Goal: Task Accomplishment & Management: Manage account settings

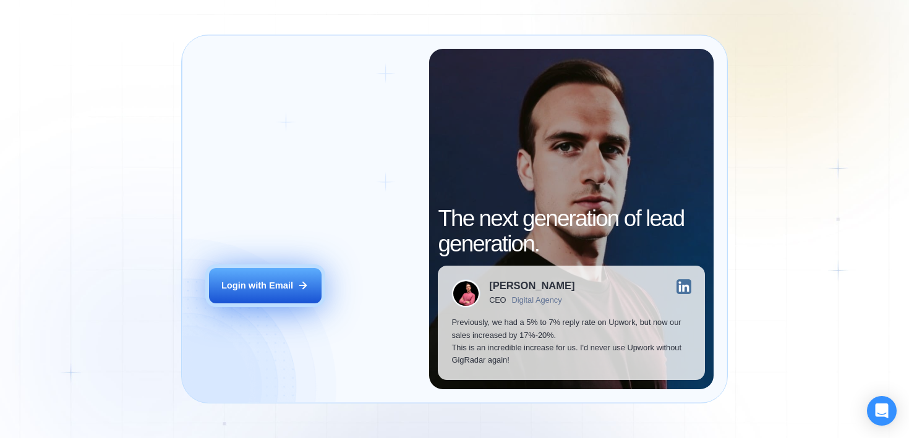
click at [270, 276] on button "Login with Email" at bounding box center [265, 285] width 113 height 35
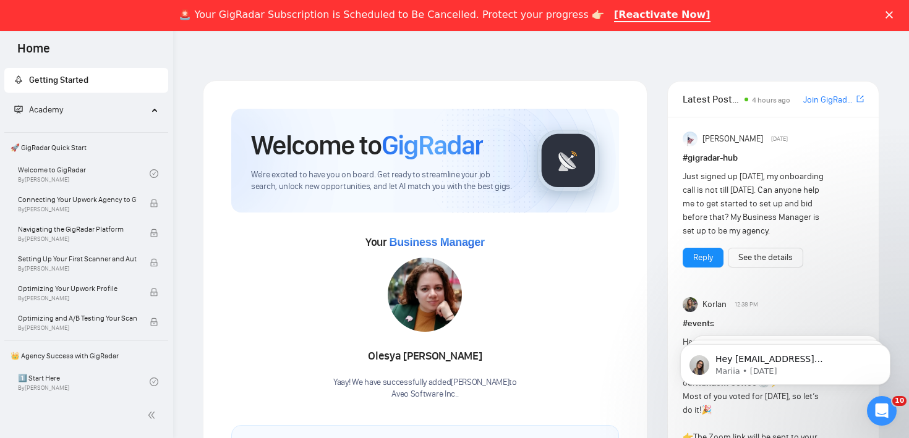
click at [893, 14] on div "Close" at bounding box center [891, 14] width 12 height 7
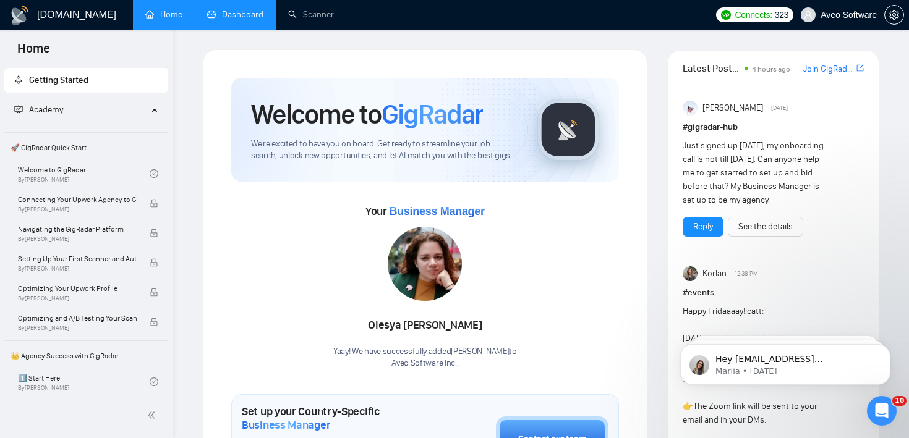
click at [249, 16] on link "Dashboard" at bounding box center [235, 14] width 56 height 11
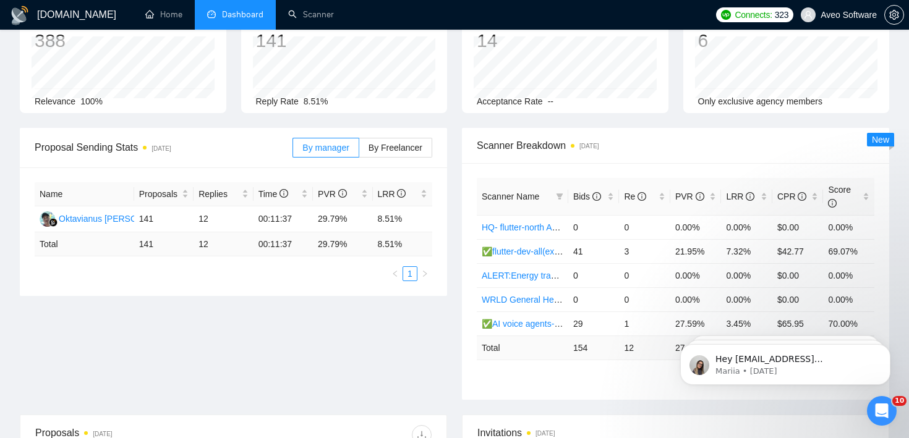
scroll to position [97, 0]
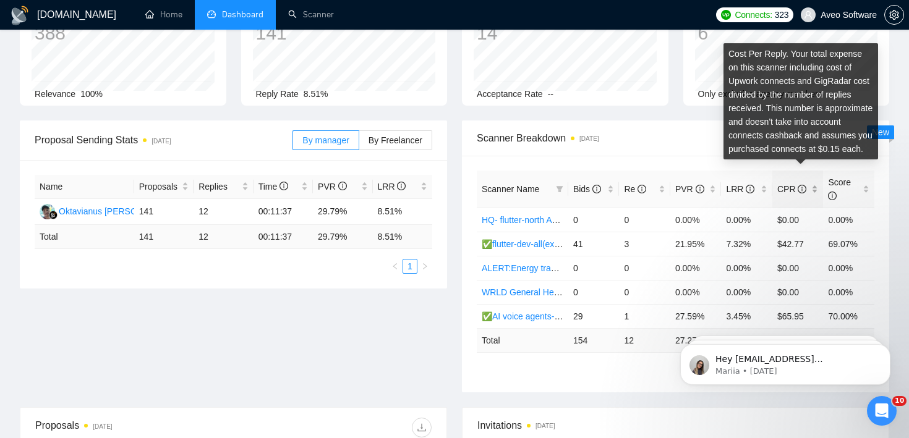
click at [804, 189] on icon "info-circle" at bounding box center [802, 189] width 9 height 9
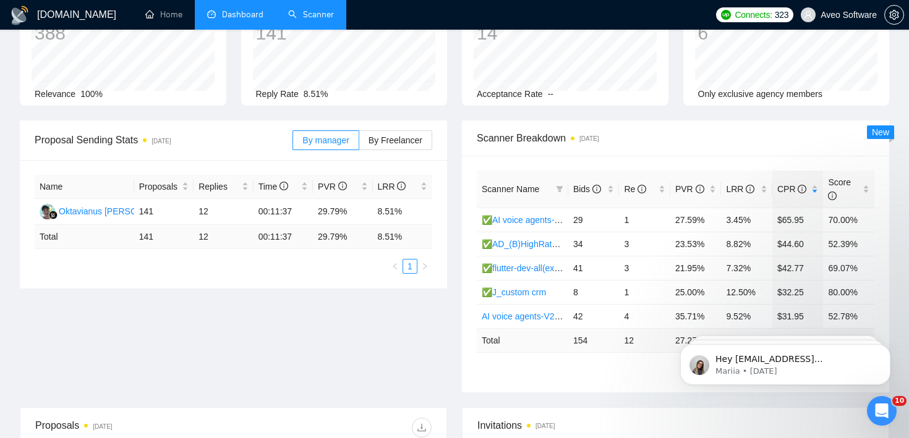
click at [308, 15] on link "Scanner" at bounding box center [311, 14] width 46 height 11
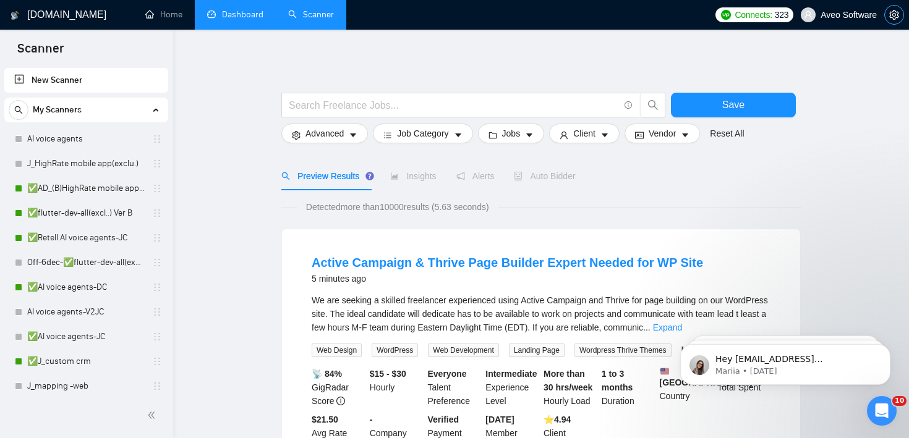
click at [895, 24] on button "button" at bounding box center [894, 15] width 20 height 20
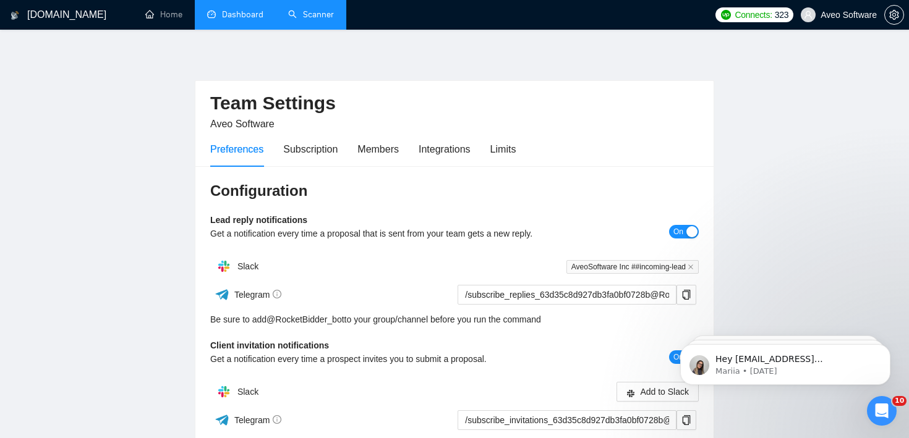
click at [893, 2] on div at bounding box center [894, 15] width 20 height 30
click at [893, 12] on icon "setting" at bounding box center [894, 15] width 10 height 10
click at [811, 17] on icon "user" at bounding box center [808, 15] width 9 height 9
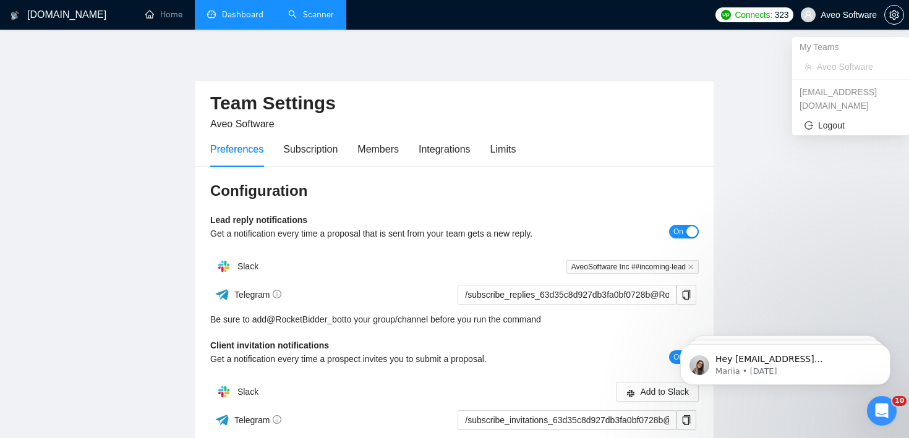
click at [828, 7] on span "Aveo Software" at bounding box center [838, 15] width 91 height 40
click at [824, 119] on span "Logout" at bounding box center [850, 126] width 92 height 14
